Goal: Navigation & Orientation: Find specific page/section

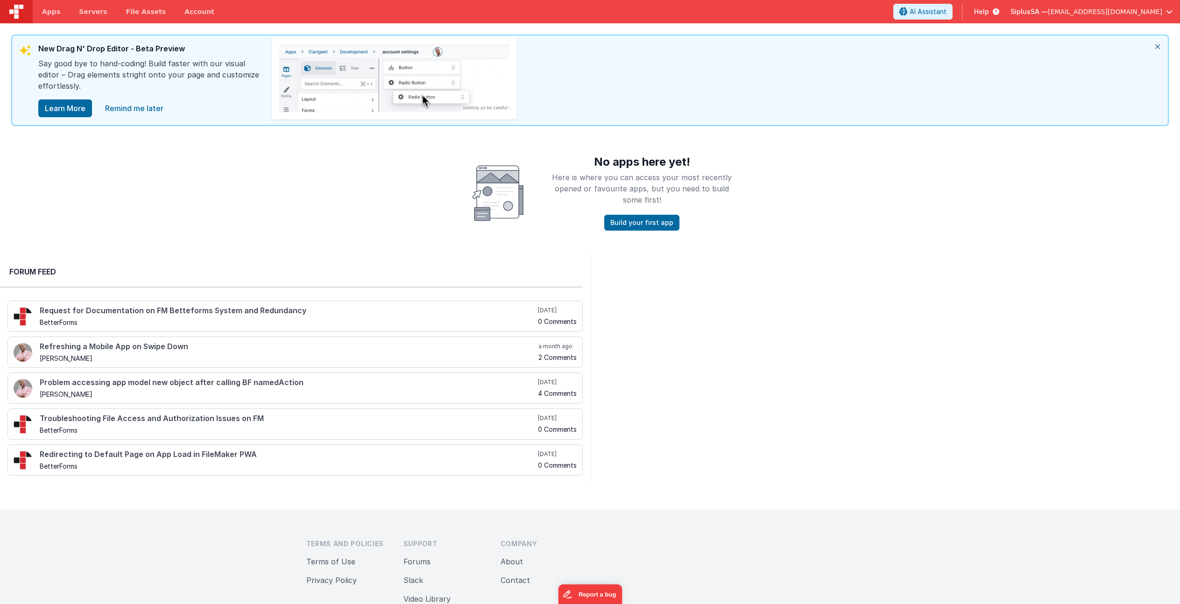
click at [1150, 16] on span "[EMAIL_ADDRESS][DOMAIN_NAME]" at bounding box center [1105, 11] width 114 height 9
click at [1100, 58] on div "Account" at bounding box center [1098, 62] width 138 height 9
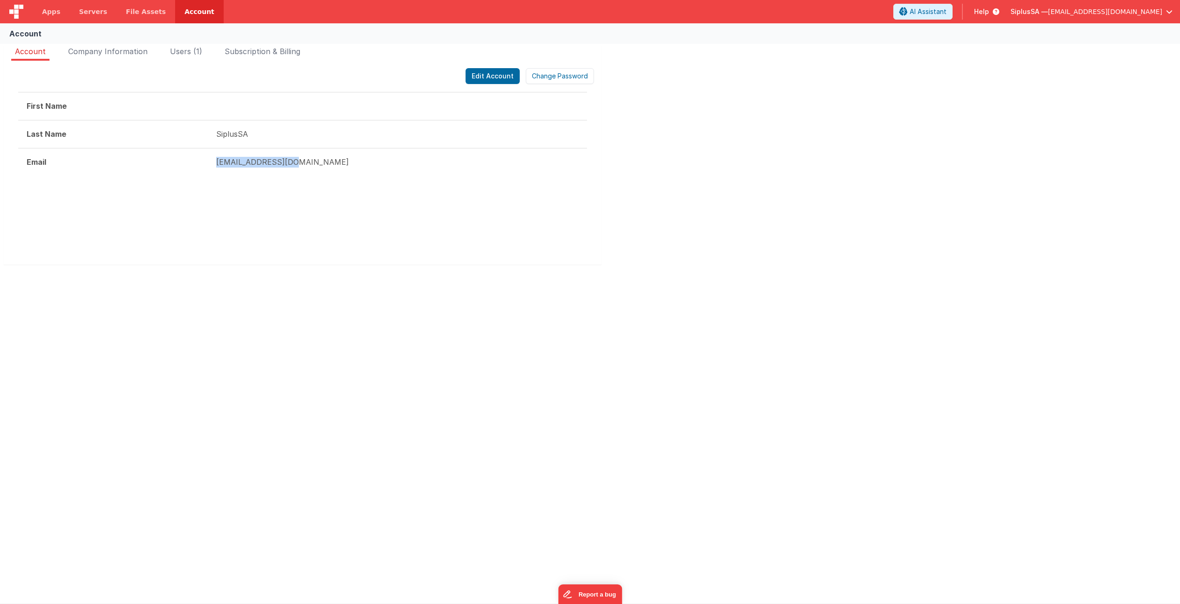
drag, startPoint x: 300, startPoint y: 165, endPoint x: 209, endPoint y: 163, distance: 91.1
click at [209, 163] on td "[EMAIL_ADDRESS][DOMAIN_NAME]" at bounding box center [397, 162] width 379 height 28
copy td "[EMAIL_ADDRESS][DOMAIN_NAME]"
click at [57, 17] on link "Apps" at bounding box center [51, 11] width 37 height 23
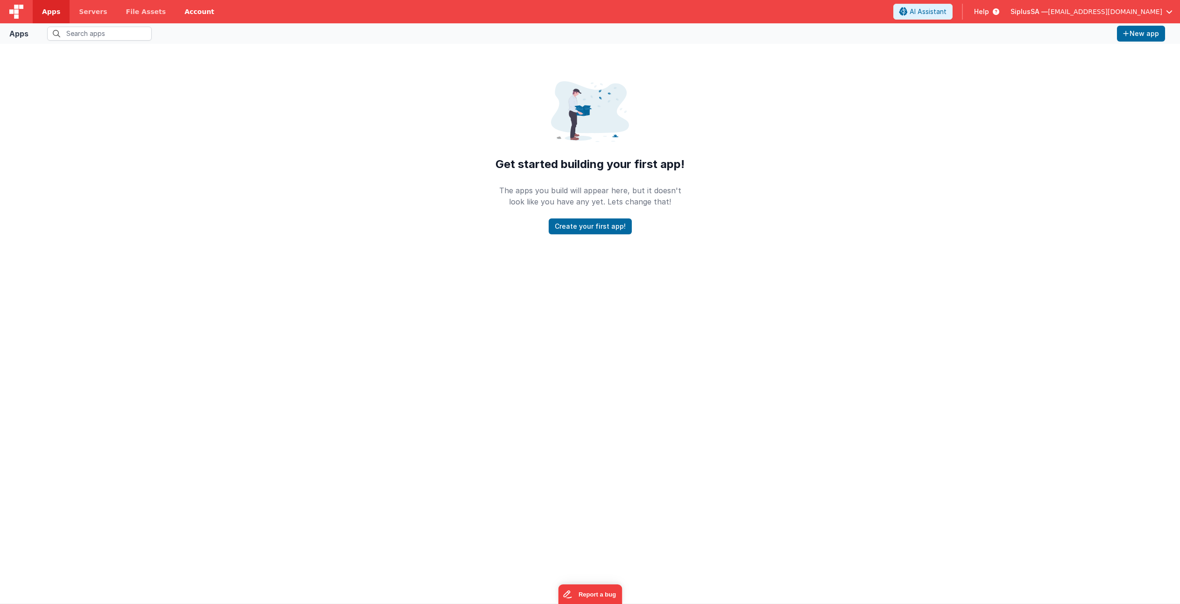
click at [177, 14] on link "Account" at bounding box center [199, 11] width 49 height 23
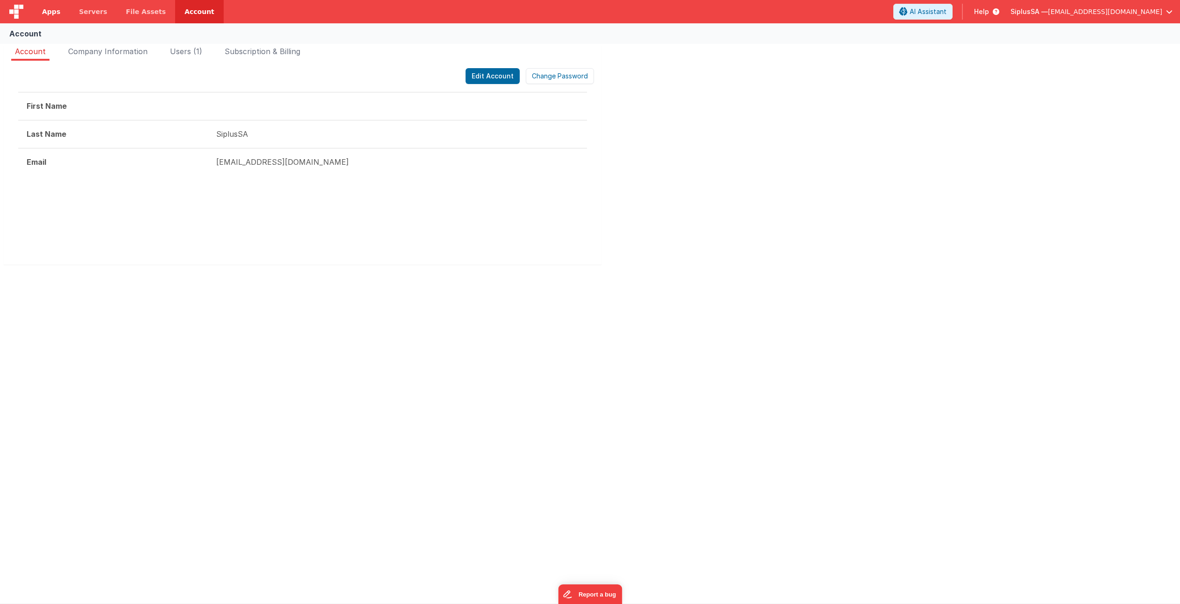
click at [50, 14] on span "Apps" at bounding box center [51, 11] width 18 height 9
